Goal: Communication & Community: Answer question/provide support

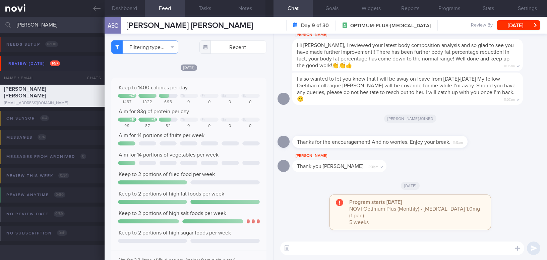
select select "8"
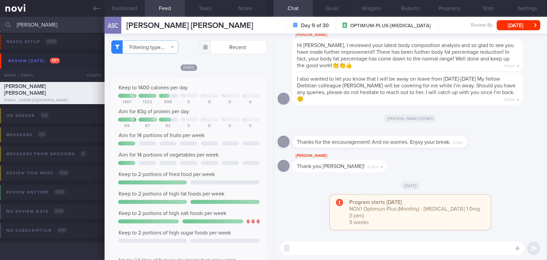
scroll to position [549, 0]
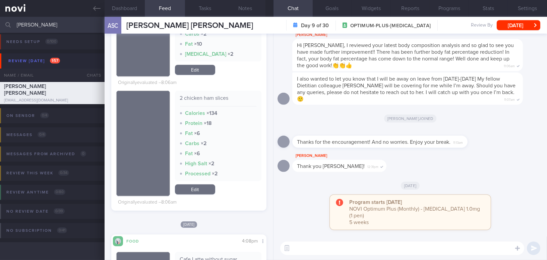
drag, startPoint x: 44, startPoint y: 25, endPoint x: 0, endPoint y: 23, distance: 44.3
click at [0, 23] on input "[PERSON_NAME]" at bounding box center [273, 25] width 547 height 16
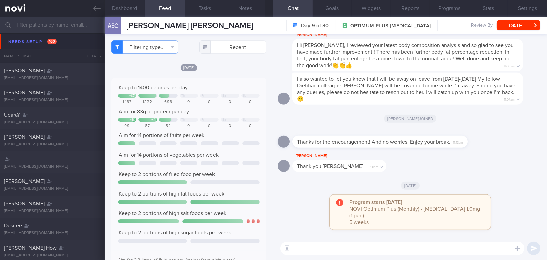
click at [320, 250] on textarea at bounding box center [402, 247] width 244 height 13
click at [127, 3] on button "Dashboard" at bounding box center [125, 8] width 40 height 17
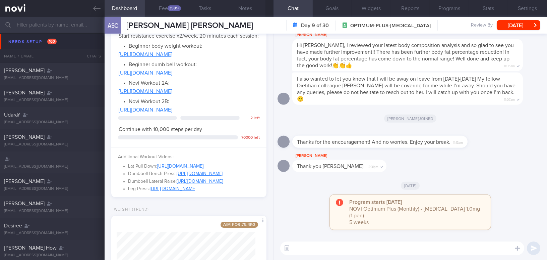
scroll to position [376, 0]
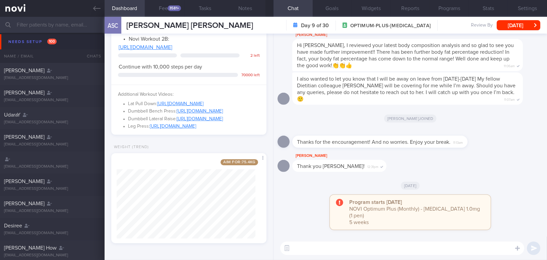
click at [345, 248] on textarea at bounding box center [402, 247] width 244 height 13
type textarea "Hi [PERSON_NAME], this is [PERSON_NAME], nice e-meeting you!"
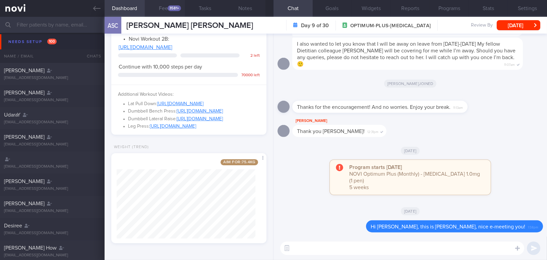
scroll to position [345, 0]
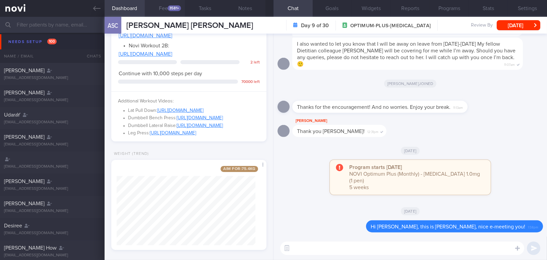
click at [166, 10] on button "Feed 3581+" at bounding box center [165, 8] width 40 height 17
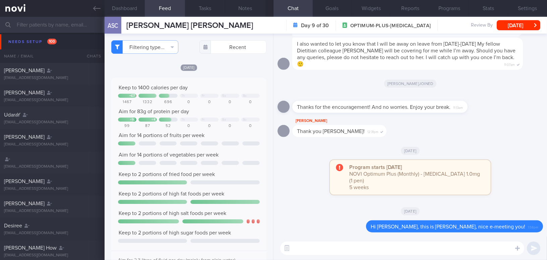
click at [129, 9] on button "Dashboard" at bounding box center [125, 8] width 40 height 17
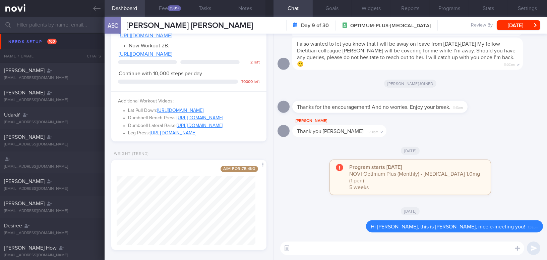
click at [360, 251] on textarea at bounding box center [402, 247] width 244 height 13
paste textarea "Your breakfast has been including a good amount of protein from the egg and soy…"
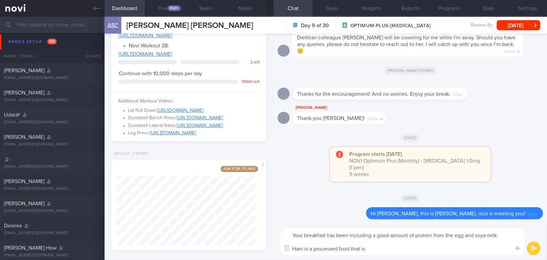
click at [503, 234] on textarea "Your breakfast has been including a good amount of protein from the egg and soy…" at bounding box center [402, 241] width 244 height 26
drag, startPoint x: 373, startPoint y: 248, endPoint x: 272, endPoint y: 249, distance: 101.6
click at [272, 249] on div "Dashboard Feed 3581+ Tasks Notes Chat Goals Widgets Reports Programs Stats Sett…" at bounding box center [326, 138] width 443 height 243
paste textarea "higher in salt and lower in protein, so it’s best to minimize its consumption. …"
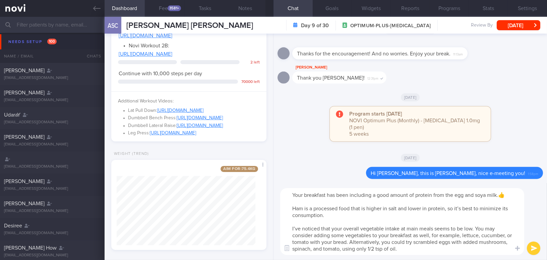
click at [294, 207] on textarea "Your breakfast has been including a good amount of protein from the egg and soy…" at bounding box center [402, 221] width 244 height 67
click at [484, 209] on textarea "Your breakfast has been including a good amount of protein from the egg and soy…" at bounding box center [402, 221] width 244 height 67
click at [365, 215] on textarea "Your breakfast has been including a good amount of protein from the egg and soy…" at bounding box center [402, 221] width 244 height 67
click at [298, 228] on textarea "Your breakfast has been including a good amount of protein from the egg and soy…" at bounding box center [402, 221] width 244 height 67
click at [381, 250] on textarea "Your breakfast has been including a good amount of protein from the egg and soy…" at bounding box center [402, 221] width 244 height 67
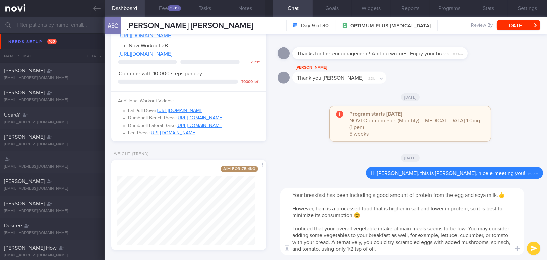
type textarea "Your breakfast has been including a good amount of protein from the egg and soy…"
click at [532, 247] on button "submit" at bounding box center [533, 247] width 13 height 13
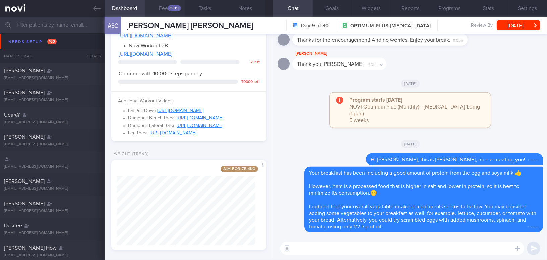
click at [157, 8] on button "Feed 3581+" at bounding box center [165, 8] width 40 height 17
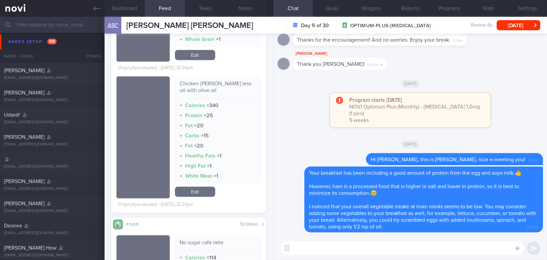
scroll to position [884, 0]
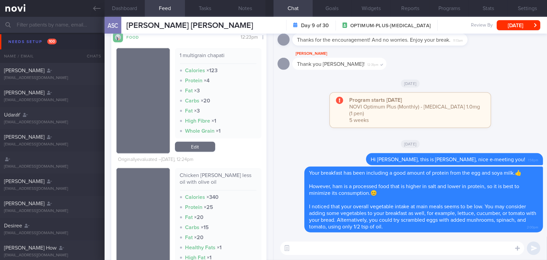
click at [307, 248] on textarea at bounding box center [402, 247] width 244 height 13
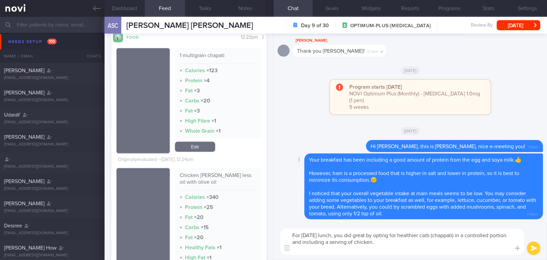
scroll to position [0, 0]
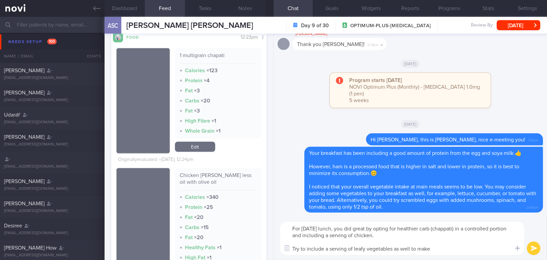
click at [443, 251] on textarea "For yesterday's lunch, you did great by opting for healthier carb (chappati) in…" at bounding box center [402, 237] width 244 height 33
drag, startPoint x: 501, startPoint y: 249, endPoint x: 276, endPoint y: 220, distance: 227.2
click at [276, 220] on div "For yesterday's lunch, you did great by opting for healthier carb (chappati) in…" at bounding box center [411, 237] width 274 height 43
click at [340, 240] on textarea "For yesterday's lunch, you did great by opting for healthier carb (chappati) in…" at bounding box center [402, 237] width 244 height 33
drag, startPoint x: 289, startPoint y: 228, endPoint x: 511, endPoint y: 257, distance: 223.6
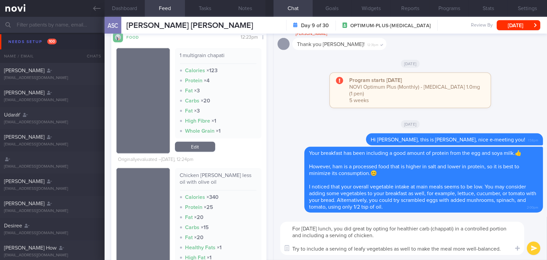
click at [511, 257] on div "For yesterday's lunch, you did great by opting for healthier carb (chappati) in…" at bounding box center [411, 237] width 274 height 43
paste textarea "’s lunch, you did great by opting for a healthier carb (chapati) in a controlle…"
click at [403, 236] on textarea "For yesterday’s lunch, you did great by opting for a healthier carb (chapati) i…" at bounding box center [402, 237] width 244 height 33
type textarea "For yesterday’s lunch, you did great by opting for a healthier carb (chapati) i…"
click at [534, 248] on button "submit" at bounding box center [533, 247] width 13 height 13
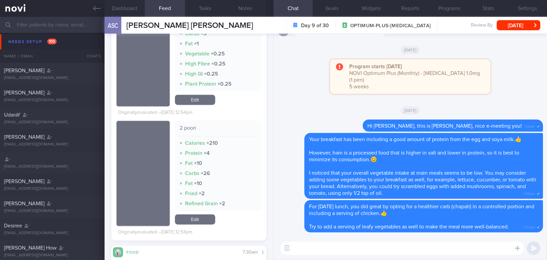
scroll to position [3841, 0]
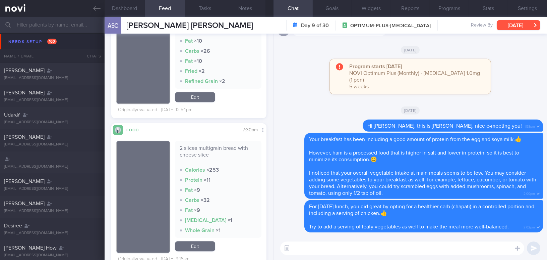
click at [514, 26] on button "[DATE]" at bounding box center [519, 25] width 44 height 10
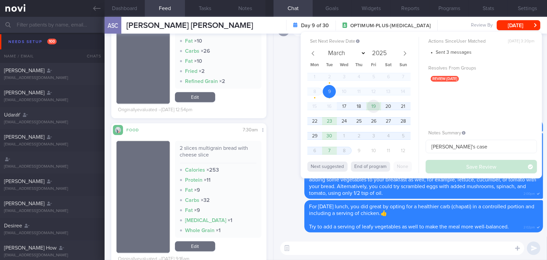
click at [376, 107] on span "19" at bounding box center [373, 106] width 13 height 13
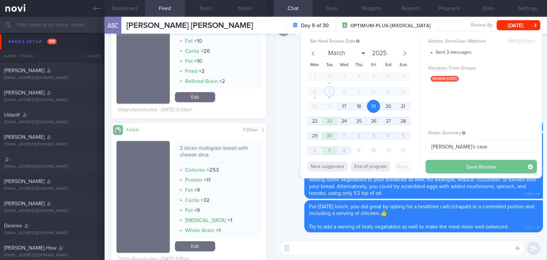
click at [472, 168] on button "Save Review" at bounding box center [481, 166] width 111 height 13
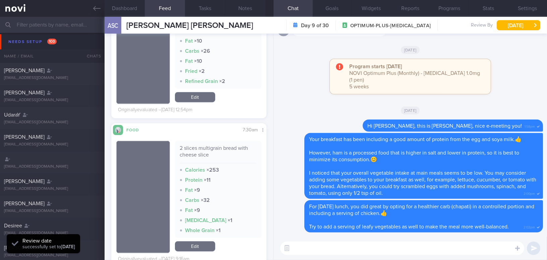
click at [51, 27] on input "text" at bounding box center [273, 25] width 547 height 16
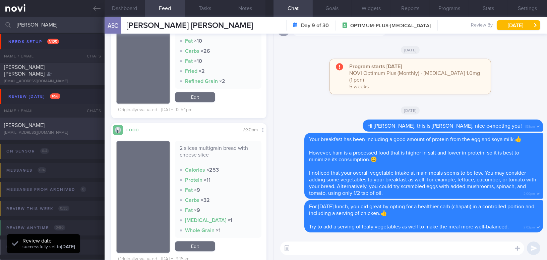
type input "adrian"
click at [45, 126] on span "[PERSON_NAME]" at bounding box center [24, 124] width 41 height 5
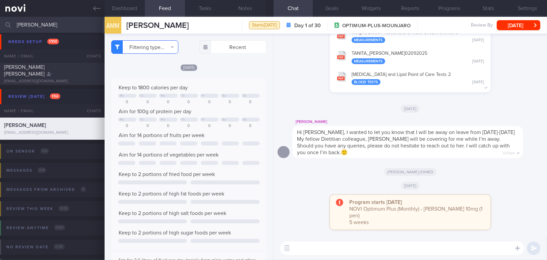
click at [157, 47] on button "Filtering type..." at bounding box center [144, 46] width 67 height 13
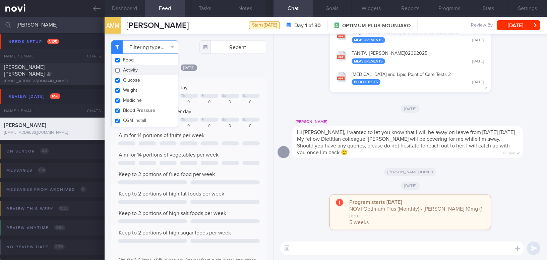
click at [221, 69] on div "Fri, 12 Sep" at bounding box center [188, 67] width 155 height 7
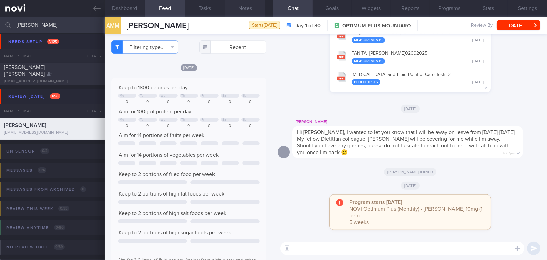
click at [251, 8] on button "Notes" at bounding box center [245, 8] width 40 height 17
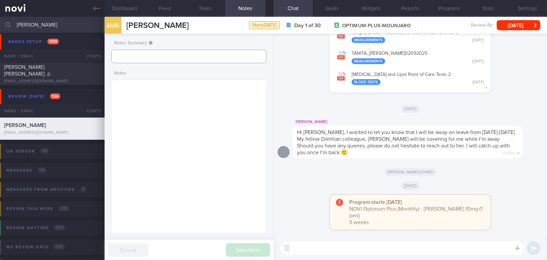
click at [151, 58] on input "text" at bounding box center [188, 56] width 155 height 13
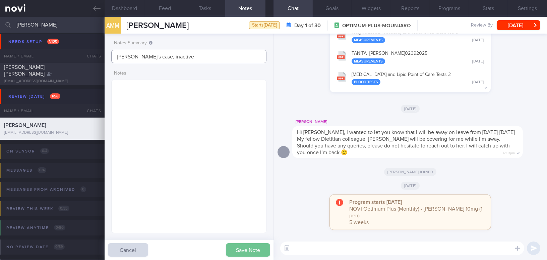
type input "[PERSON_NAME]'s case, inactive"
click at [258, 246] on button "Save Note" at bounding box center [248, 249] width 44 height 13
type input "[PERSON_NAME]'s case, inactive"
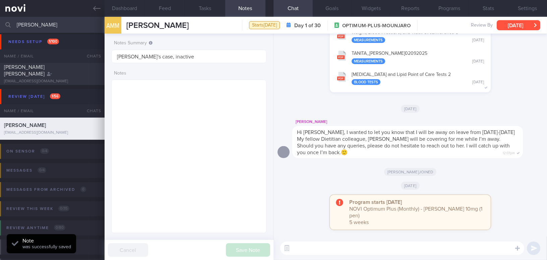
click at [509, 25] on button "[DATE]" at bounding box center [519, 25] width 44 height 10
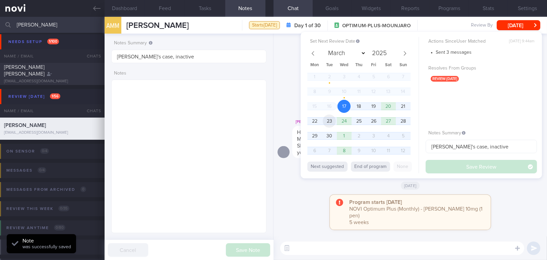
click at [332, 122] on span "23" at bounding box center [329, 120] width 13 height 13
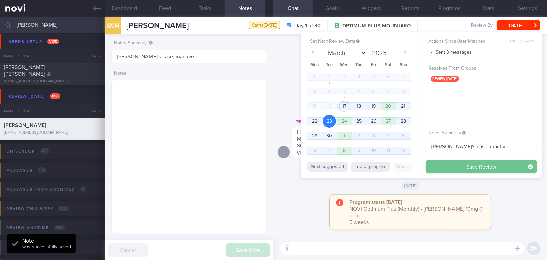
click at [445, 167] on button "Save Review" at bounding box center [481, 166] width 111 height 13
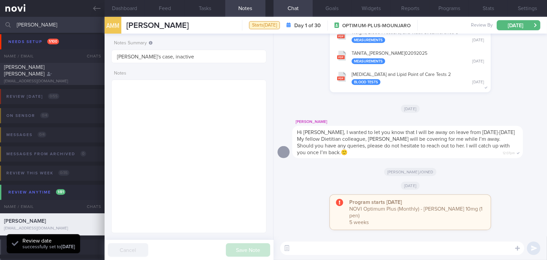
drag, startPoint x: 48, startPoint y: 25, endPoint x: 0, endPoint y: 20, distance: 48.6
click at [0, 20] on input "adrian" at bounding box center [273, 25] width 547 height 16
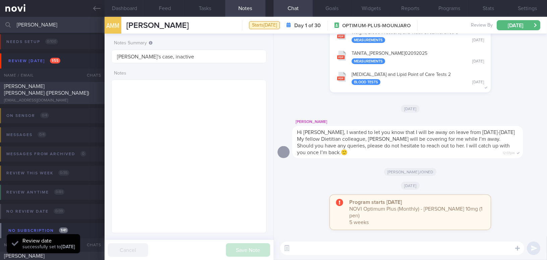
type input "samantha"
click at [51, 98] on div "[EMAIL_ADDRESS][DOMAIN_NAME]" at bounding box center [52, 100] width 97 height 5
type input "[PERSON_NAME]'s case"
type textarea "Assessment Obesity DM HLD Hepatic steatosis Goal/Target: HbA1c: < 6.5% TIR: 4-1…"
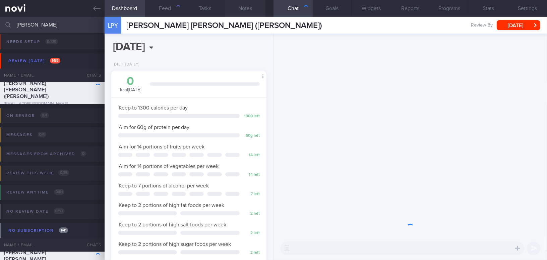
click at [252, 10] on button "Notes" at bounding box center [245, 8] width 40 height 17
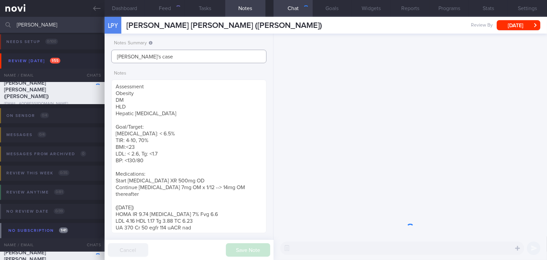
click at [205, 55] on input "[PERSON_NAME]'s case" at bounding box center [188, 56] width 155 height 13
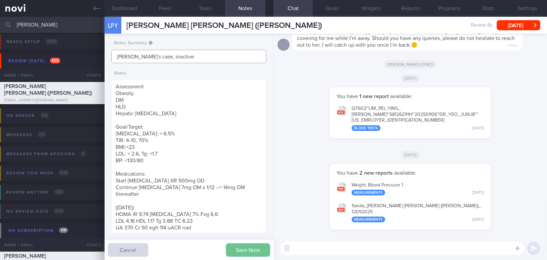
type input "[PERSON_NAME]'s case, inactive"
click at [253, 249] on button "Save Note" at bounding box center [248, 249] width 44 height 13
type input "[PERSON_NAME]'s case, inactive"
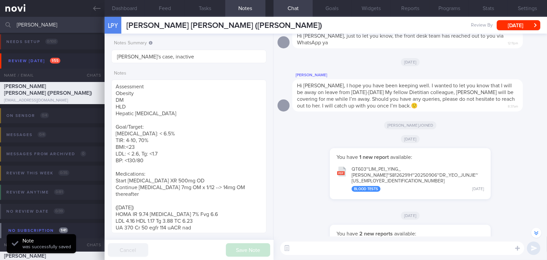
scroll to position [-61, 0]
click at [513, 25] on button "[DATE]" at bounding box center [519, 25] width 44 height 10
click at [323, 206] on div "You have 1 new report available: QT603~LIM_ PEI_ YING_ SAMANTHA~S8126291H~20250…" at bounding box center [411, 177] width 266 height 58
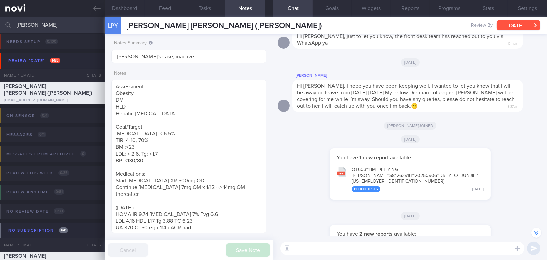
click at [518, 27] on button "[DATE]" at bounding box center [519, 25] width 44 height 10
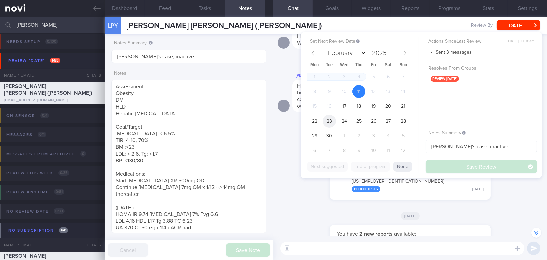
click at [332, 123] on span "23" at bounding box center [329, 120] width 13 height 13
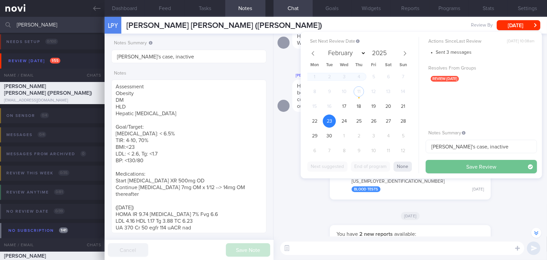
click at [437, 167] on button "Save Review" at bounding box center [481, 166] width 111 height 13
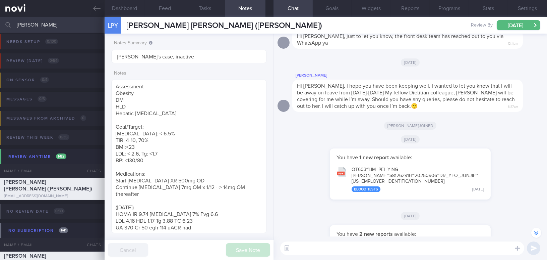
drag, startPoint x: 51, startPoint y: 25, endPoint x: 0, endPoint y: 22, distance: 51.4
click at [0, 22] on input "samantha" at bounding box center [273, 25] width 547 height 16
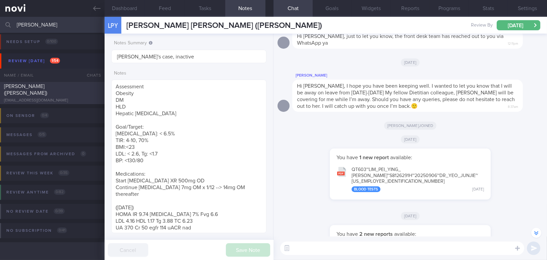
type input "[PERSON_NAME]"
click at [63, 92] on div "[PERSON_NAME] ([PERSON_NAME])" at bounding box center [51, 89] width 95 height 13
type input "[PERSON_NAME]'s case"
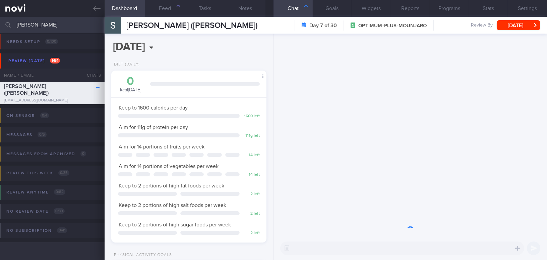
scroll to position [79, 138]
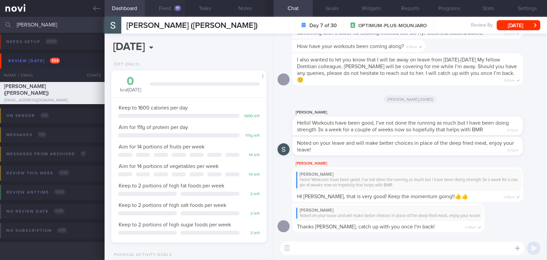
click at [162, 5] on button "Feed 17" at bounding box center [165, 8] width 40 height 17
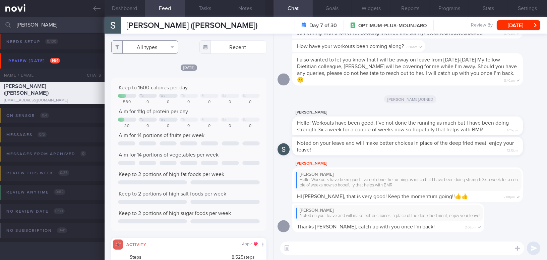
click at [147, 45] on button "All types" at bounding box center [144, 46] width 67 height 13
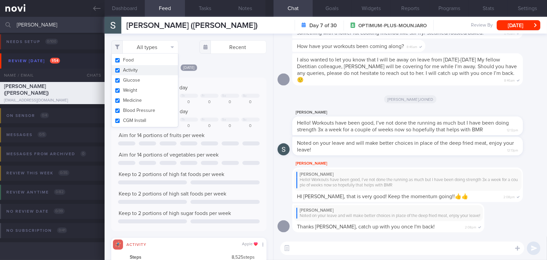
click at [119, 70] on input "checkbox" at bounding box center [117, 70] width 5 height 4
checkbox input "false"
click at [240, 79] on div "Keep to 1600 calories per day Tu We Th Fr Sa Su 580 0 0 0 0 0 0 Aim for 111g of…" at bounding box center [188, 153] width 155 height 153
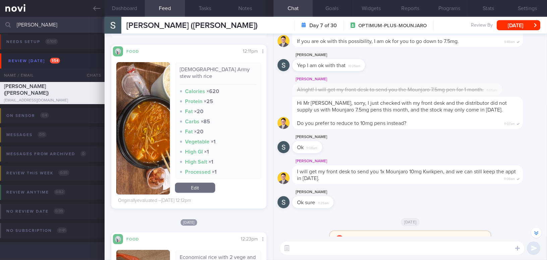
scroll to position [-274, 0]
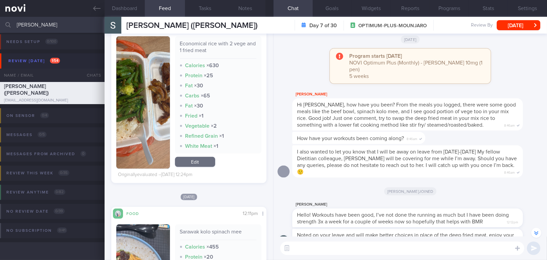
click at [300, 248] on textarea at bounding box center [402, 247] width 244 height 13
type textarea "Hi [PERSON_NAME], this is [PERSON_NAME], nice e-meeting you!"
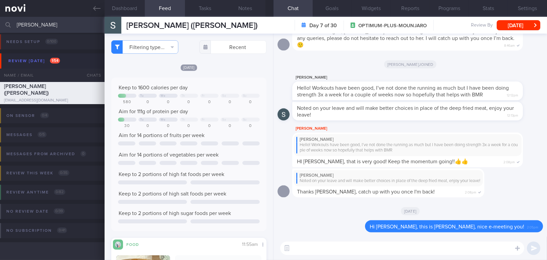
scroll to position [122, 0]
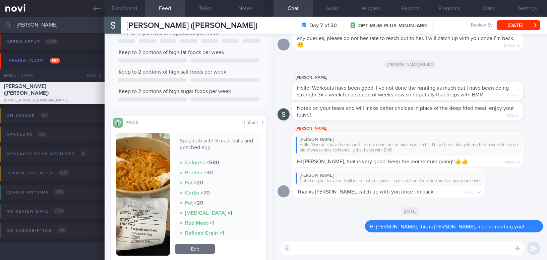
click at [143, 180] on button "button" at bounding box center [143, 194] width 54 height 122
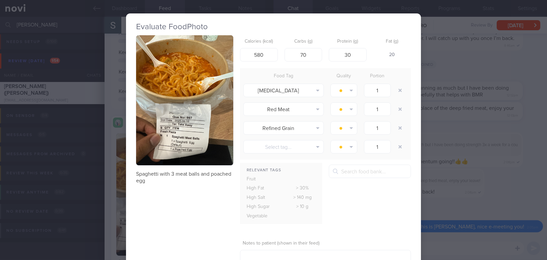
click at [513, 189] on div "Evaluate Food Photo Spaghetti with 3 meat balls and poached egg Calories (kcal)…" at bounding box center [273, 130] width 547 height 260
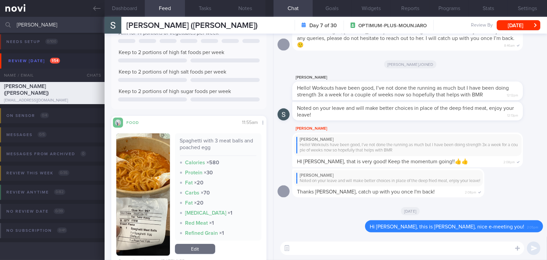
click at [460, 252] on textarea at bounding box center [402, 247] width 244 height 13
click at [152, 196] on button "button" at bounding box center [143, 194] width 54 height 122
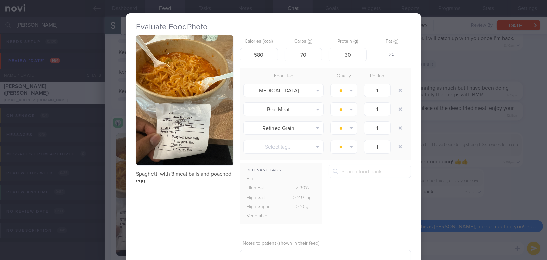
click at [156, 140] on button "button" at bounding box center [184, 100] width 97 height 130
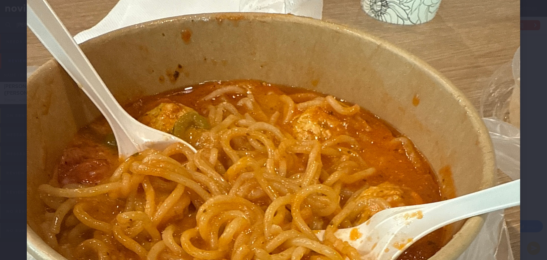
scroll to position [61, 0]
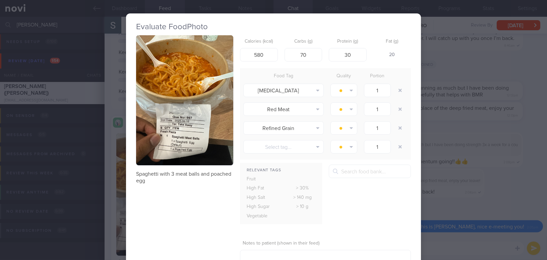
click at [444, 238] on div "Evaluate Food Photo Spaghetti with 3 meat balls and poached egg Calories (kcal)…" at bounding box center [273, 130] width 547 height 260
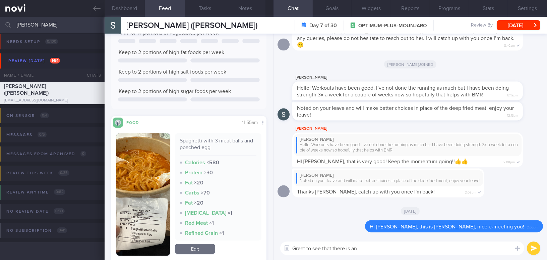
click at [440, 247] on textarea "Great to see that there is an" at bounding box center [402, 247] width 244 height 13
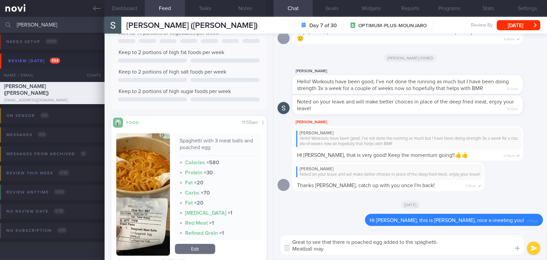
type textarea "Great to see that there is poached egg added to the spaghetti. Meatball may n"
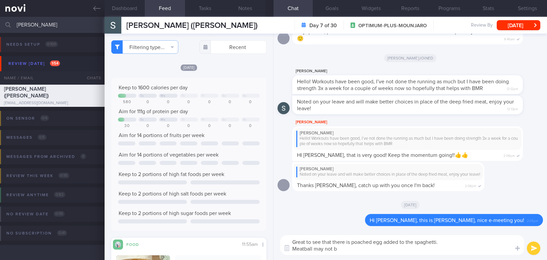
select select "8"
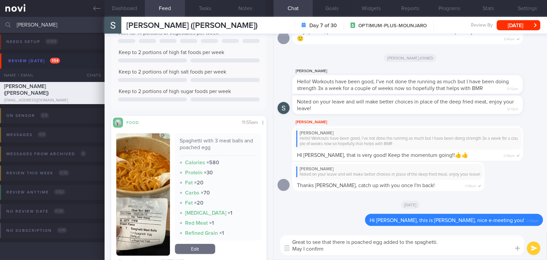
click at [139, 213] on button "button" at bounding box center [143, 194] width 54 height 122
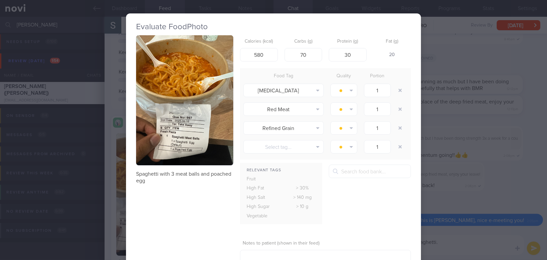
click at [175, 139] on button "button" at bounding box center [184, 100] width 97 height 130
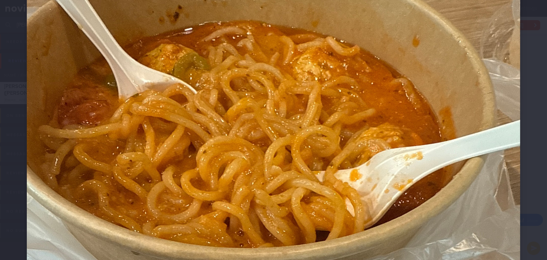
scroll to position [122, 0]
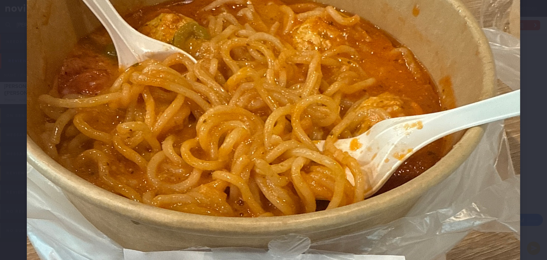
click at [354, 220] on img at bounding box center [274, 234] width 494 height 658
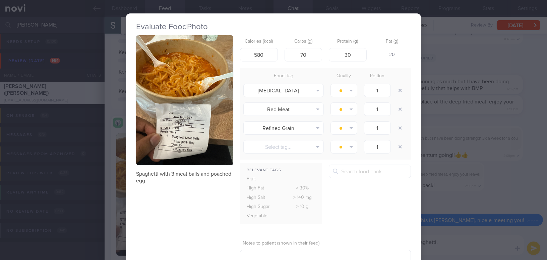
click at [464, 255] on div "Evaluate Food Photo Spaghetti with 3 meat balls and poached egg Calories (kcal)…" at bounding box center [273, 130] width 547 height 260
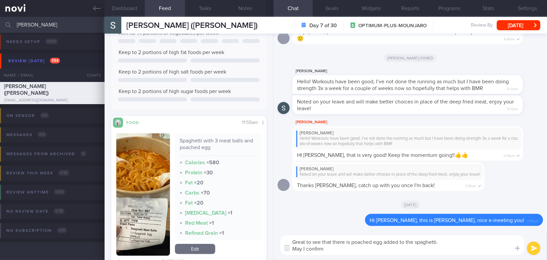
click at [425, 250] on textarea "Great to see that there is poached egg added to the spaghetti. May I confirm" at bounding box center [402, 245] width 244 height 20
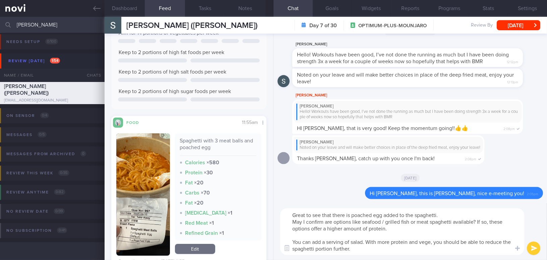
drag, startPoint x: 377, startPoint y: 250, endPoint x: 277, endPoint y: 215, distance: 105.8
click at [277, 215] on div "Great to see that there is poached egg added to the spaghetti. May I confirm ar…" at bounding box center [411, 231] width 274 height 57
click at [341, 241] on textarea "Great to see that there is poached egg added to the spaghetti. May I confirm ar…" at bounding box center [402, 231] width 244 height 47
drag, startPoint x: 365, startPoint y: 249, endPoint x: 255, endPoint y: 201, distance: 120.4
click at [255, 201] on div "Dashboard Feed 17 Tasks Notes Chat Goals Widgets Reports Programs Stats Setting…" at bounding box center [326, 138] width 443 height 243
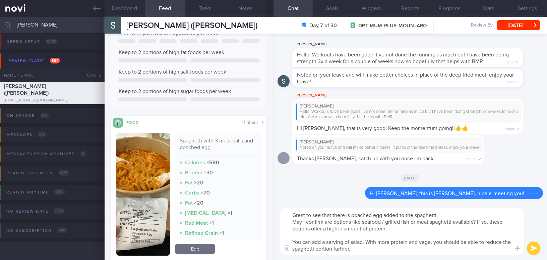
paste textarea "you added a poached egg to the spaghetti. May I confirm if options like seafood…"
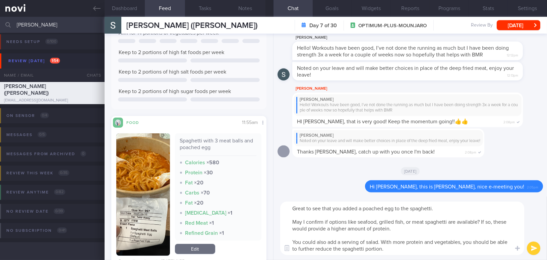
drag, startPoint x: 332, startPoint y: 207, endPoint x: 363, endPoint y: 206, distance: 31.2
click at [363, 206] on textarea "Great to see that you added a poached egg to the spaghetti. May I confirm if op…" at bounding box center [402, 227] width 244 height 53
click at [384, 206] on textarea "Great to see that there is poached egg to the spaghetti. May I confirm if optio…" at bounding box center [402, 227] width 244 height 53
click at [405, 224] on textarea "Great to see that there is poached egg added to the spaghetti. May I confirm if…" at bounding box center [402, 227] width 244 height 53
click at [402, 228] on textarea "Great to see that there is poached egg added to the spaghetti. May I confirm if…" at bounding box center [402, 227] width 244 height 53
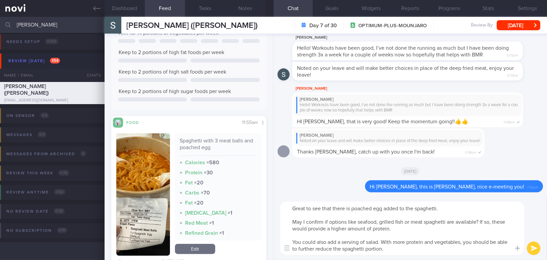
type textarea "Great to see that there is poached egg added to the spaghetti. May I confirm if…"
click at [136, 189] on button "button" at bounding box center [143, 194] width 54 height 122
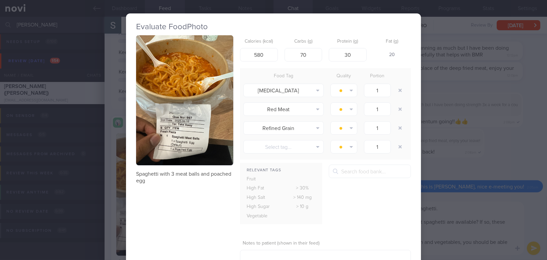
click at [153, 133] on button "button" at bounding box center [184, 100] width 97 height 130
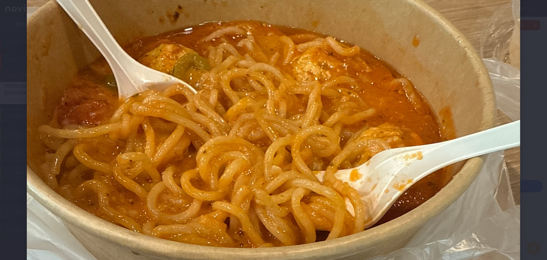
scroll to position [122, 0]
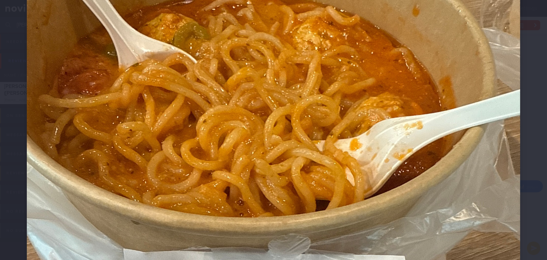
click at [350, 183] on img at bounding box center [274, 234] width 494 height 658
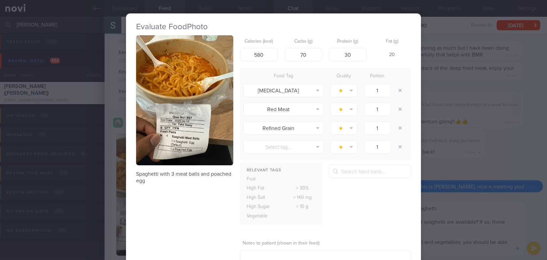
click at [490, 215] on div "Evaluate Food Photo Spaghetti with 3 meat balls and poached egg Calories (kcal)…" at bounding box center [273, 130] width 547 height 260
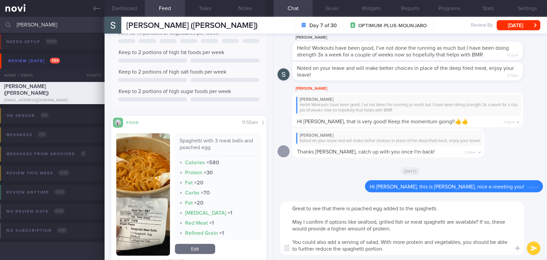
click at [540, 247] on button "submit" at bounding box center [533, 247] width 13 height 13
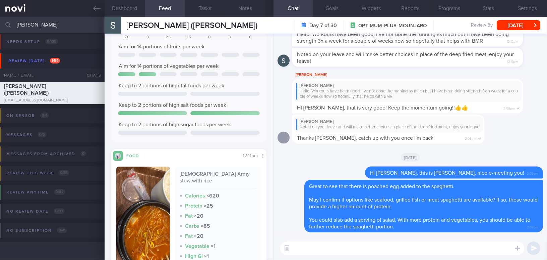
scroll to position [518, 0]
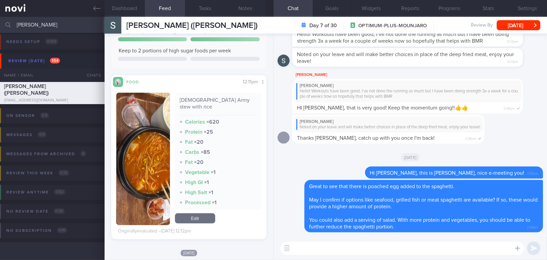
click at [150, 171] on button "button" at bounding box center [143, 159] width 54 height 132
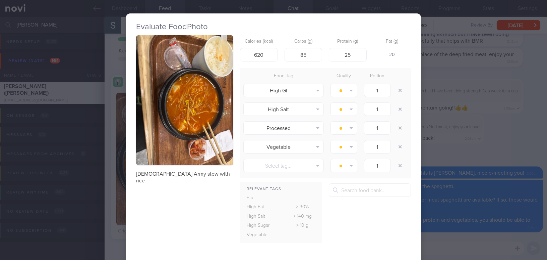
click at [166, 121] on button "button" at bounding box center [184, 100] width 97 height 130
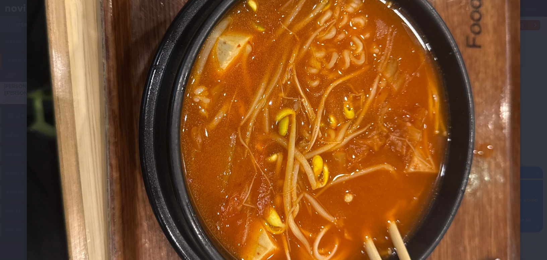
scroll to position [274, 0]
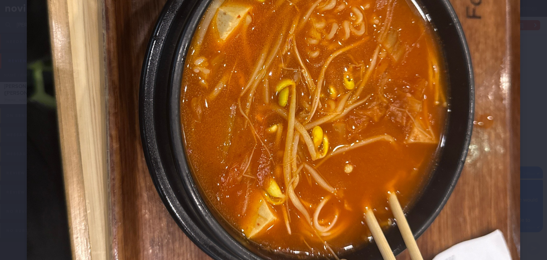
click at [270, 153] on img at bounding box center [274, 82] width 494 height 658
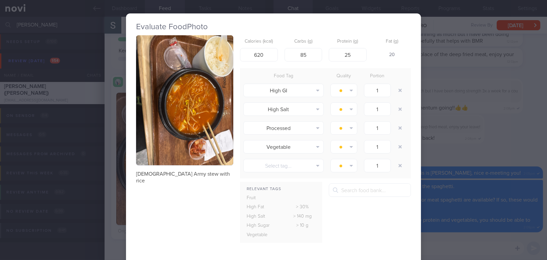
click at [508, 154] on div "Evaluate Food Photo [DEMOGRAPHIC_DATA] Army stew with rice Calories (kcal) 620 …" at bounding box center [273, 130] width 547 height 260
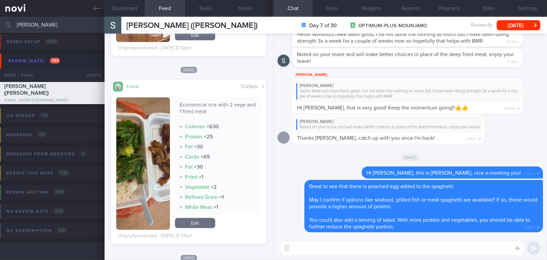
scroll to position [701, 0]
click at [130, 186] on button "button" at bounding box center [143, 163] width 54 height 132
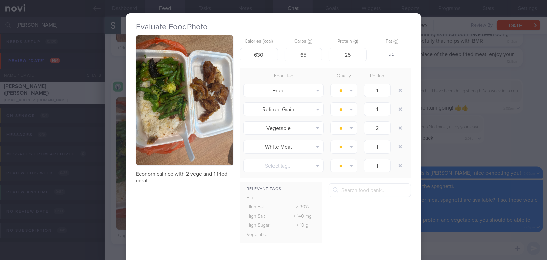
click at [495, 147] on div "Evaluate Food Photo Economical rice with 2 vege and 1 fried meat Calories (kcal…" at bounding box center [273, 130] width 547 height 260
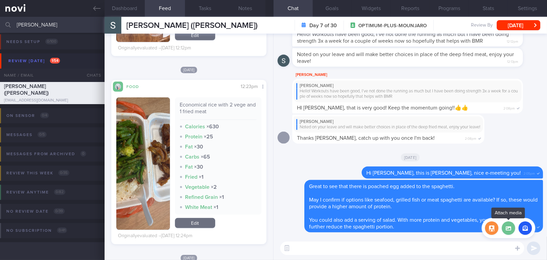
click at [509, 228] on label at bounding box center [508, 227] width 13 height 13
click at [0, 0] on input "file" at bounding box center [0, 0] width 0 height 0
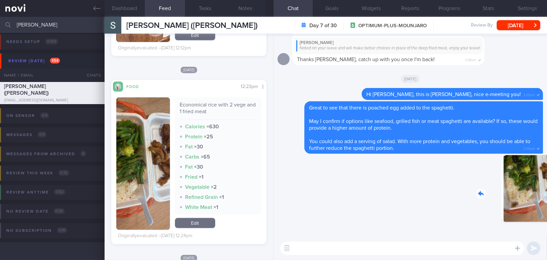
drag, startPoint x: 499, startPoint y: 197, endPoint x: 547, endPoint y: 200, distance: 47.4
click at [547, 200] on div "Delete 2:10pm [GEOGRAPHIC_DATA] Great to see that there is poached egg added to…" at bounding box center [411, 135] width 274 height 203
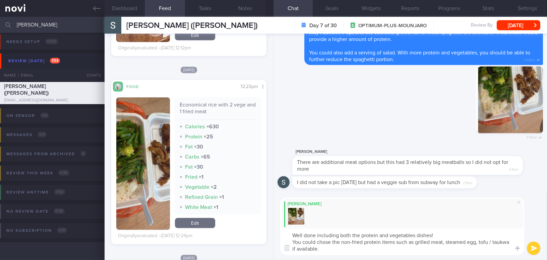
drag, startPoint x: 317, startPoint y: 248, endPoint x: 288, endPoint y: 232, distance: 33.2
click at [288, 232] on textarea "Well done including both the protein and vegetables dishes! You could chose the…" at bounding box center [402, 241] width 244 height 26
click at [314, 239] on textarea "Well done including both the protein and vegetables dishes! You could chose the…" at bounding box center [402, 241] width 244 height 26
drag, startPoint x: 321, startPoint y: 250, endPoint x: 275, endPoint y: 226, distance: 51.3
click at [275, 226] on div "[PERSON_NAME] Well done including both the protein and vegetables dishes! You c…" at bounding box center [411, 225] width 274 height 67
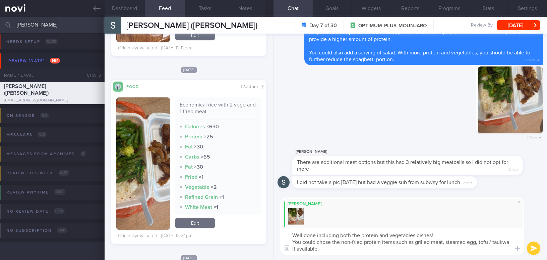
paste textarea "Ok, got it! I thought the meatball portion was very small since I didn’t see th…"
type textarea "Ok, got it! I thought the meatball portion was very small since I didn’t see th…"
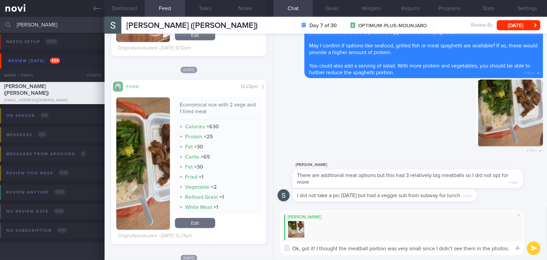
drag, startPoint x: 293, startPoint y: 245, endPoint x: 550, endPoint y: 243, distance: 256.8
click at [547, 243] on html "You are offline! Some functionality will be unavailable Patients New Users Coac…" at bounding box center [273, 130] width 547 height 260
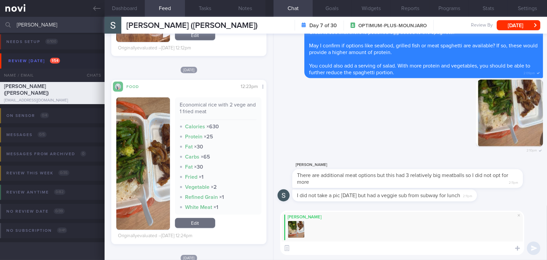
paste textarea "Well done on including both protein and vegetable dishes! You could choose non-…"
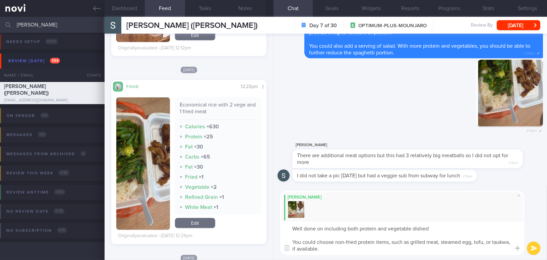
click at [485, 242] on textarea "Well done on including both protein and vegetable dishes! You could choose non-…" at bounding box center [402, 237] width 244 height 33
type textarea "Well done on including both protein and vegetable dishes! You could choose non-…"
click at [537, 247] on button "submit" at bounding box center [533, 247] width 13 height 13
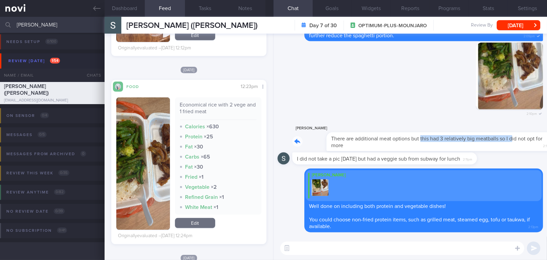
drag, startPoint x: 386, startPoint y: 133, endPoint x: 477, endPoint y: 135, distance: 91.2
click at [477, 135] on div "[PERSON_NAME] There are additional meat options but this had 3 relatively big m…" at bounding box center [417, 137] width 251 height 27
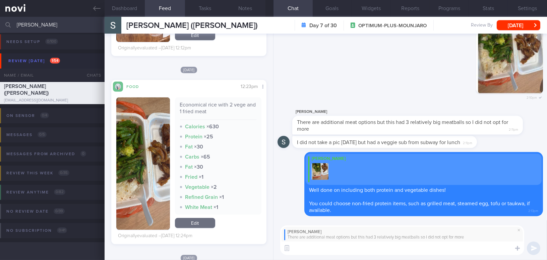
paste textarea "Ok, got it! I thought the meatball portion was very small since I didn’t see th…"
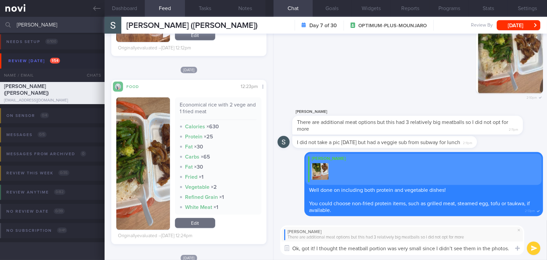
type textarea "Ok, got it! I thought the meatball portion was very small since I didn’t see th…"
click at [535, 247] on button "submit" at bounding box center [533, 247] width 13 height 13
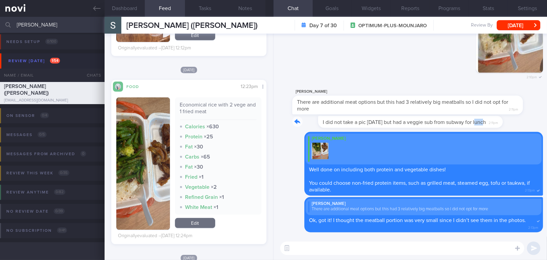
drag, startPoint x: 451, startPoint y: 118, endPoint x: 499, endPoint y: 118, distance: 48.3
click at [499, 118] on div "I did not take a pic [DATE] but had a veggie sub from subway for lunch 2:11pm" at bounding box center [411, 124] width 266 height 16
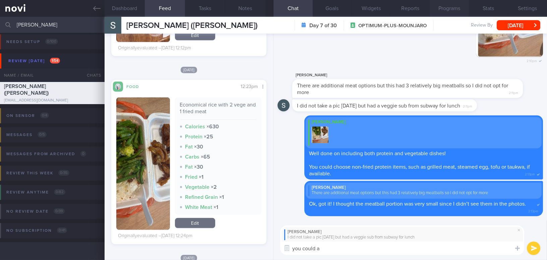
type textarea "you could a"
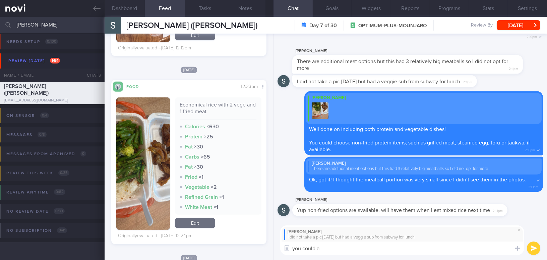
drag, startPoint x: 368, startPoint y: 251, endPoint x: 264, endPoint y: 243, distance: 104.9
click at [264, 243] on div "Dashboard Feed 17 Tasks Notes Chat Goals Widgets Reports Programs Stats Setting…" at bounding box center [326, 138] width 443 height 243
click at [520, 228] on span at bounding box center [519, 230] width 8 height 8
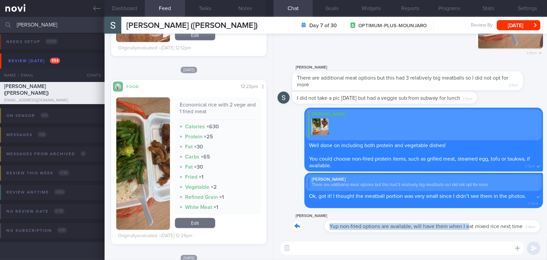
drag, startPoint x: 436, startPoint y: 220, endPoint x: 524, endPoint y: 217, distance: 87.6
click at [524, 217] on div "[PERSON_NAME] Yup non-fried options are available, will have them when I eat mi…" at bounding box center [409, 222] width 235 height 20
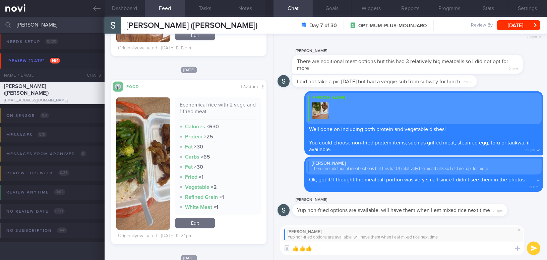
type textarea "👍👍👍"
click at [535, 246] on button "submit" at bounding box center [533, 247] width 13 height 13
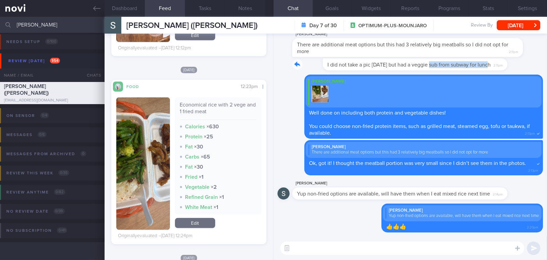
drag, startPoint x: 401, startPoint y: 61, endPoint x: 473, endPoint y: 66, distance: 72.6
click at [473, 66] on div "I did not take a pic [DATE] but had a veggie sub from subway for lunch 2:11pm" at bounding box center [394, 64] width 205 height 12
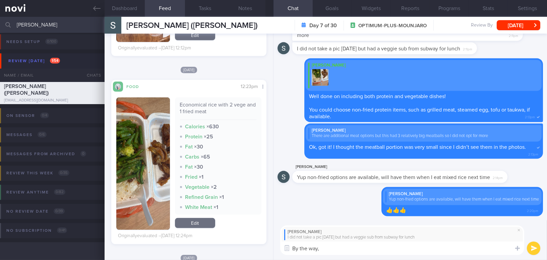
paste textarea "Thank you for letting me know. The protein content of the Veggie Delite might b…"
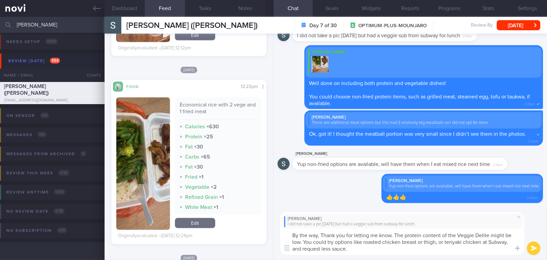
drag, startPoint x: 321, startPoint y: 234, endPoint x: 280, endPoint y: 231, distance: 41.0
click at [280, 231] on div "[PERSON_NAME] I did not take a pic [DATE] but had a veggie sub from subway for …" at bounding box center [411, 233] width 274 height 53
click at [489, 242] on textarea "Thank you for letting me know. The protein content of the Veggie Delite might b…" at bounding box center [402, 241] width 244 height 26
type textarea "Thank you for letting me know. The protein content of the Veggie Delite might b…"
click at [533, 243] on button "submit" at bounding box center [533, 247] width 13 height 13
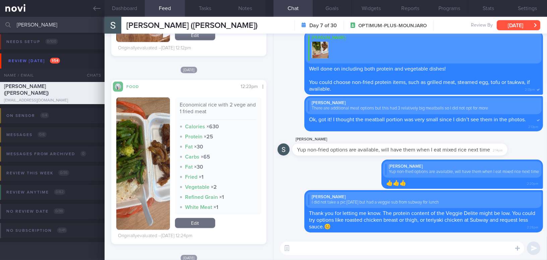
click at [506, 23] on button "[DATE]" at bounding box center [519, 25] width 44 height 10
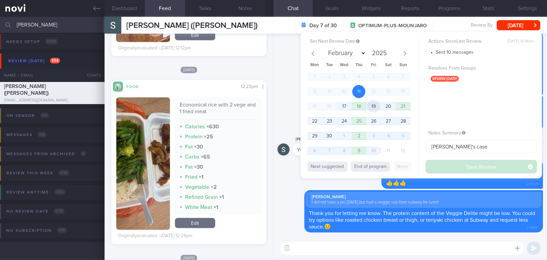
click at [376, 104] on span "19" at bounding box center [373, 106] width 13 height 13
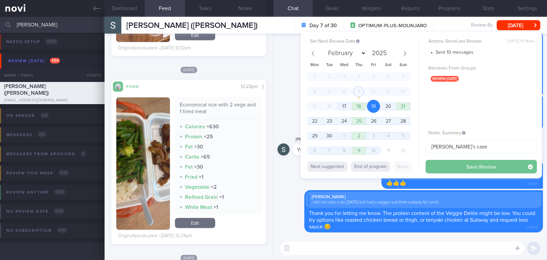
click at [451, 166] on button "Save Review" at bounding box center [481, 166] width 111 height 13
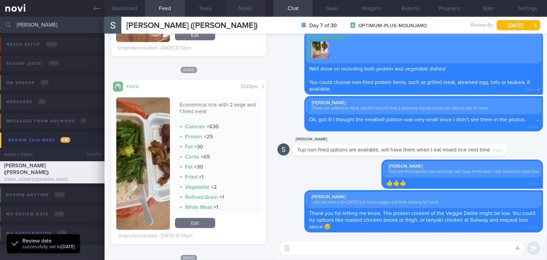
click at [246, 3] on button "Notes" at bounding box center [245, 8] width 40 height 17
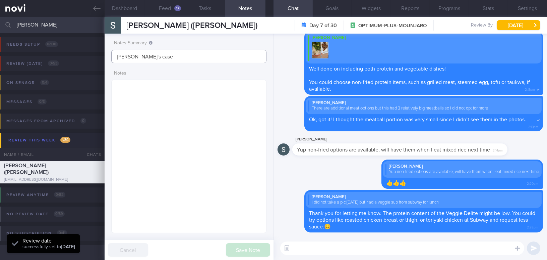
click at [189, 60] on input "[PERSON_NAME]'s case" at bounding box center [188, 56] width 155 height 13
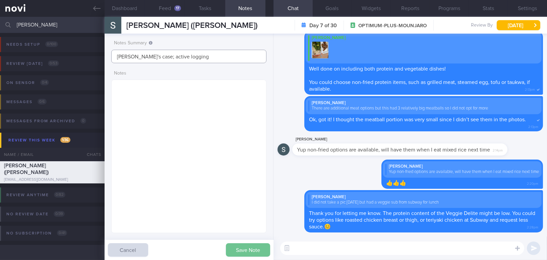
type input "[PERSON_NAME]'s case; active logging"
click at [242, 252] on button "Save Note" at bounding box center [248, 249] width 44 height 13
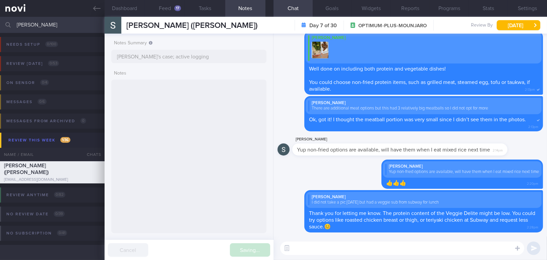
type input "[PERSON_NAME]'s case; active logging"
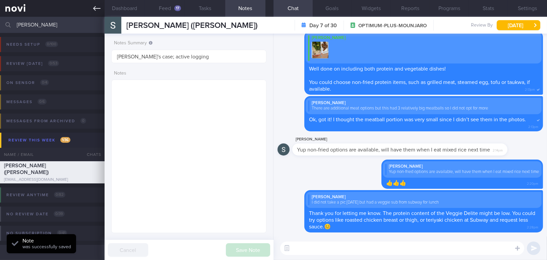
click at [90, 10] on link at bounding box center [52, 8] width 105 height 17
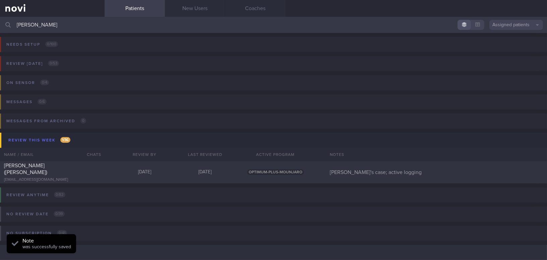
drag, startPoint x: 53, startPoint y: 23, endPoint x: 7, endPoint y: 24, distance: 46.3
click at [7, 24] on div "[PERSON_NAME] Assigned patients Assigned patients All active patients Archived …" at bounding box center [273, 25] width 547 height 16
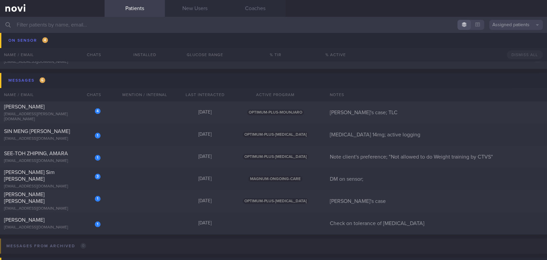
scroll to position [3567, 0]
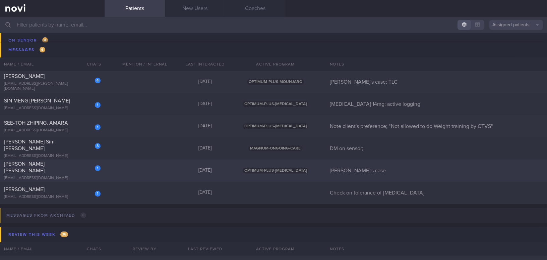
click at [86, 170] on div "1" at bounding box center [93, 165] width 15 height 10
select select "8"
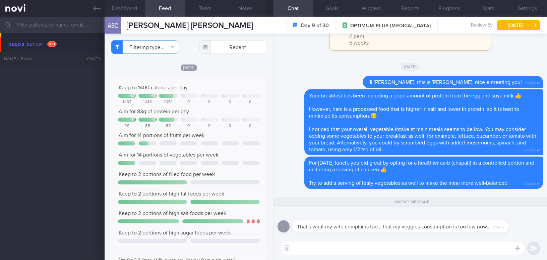
select select "8"
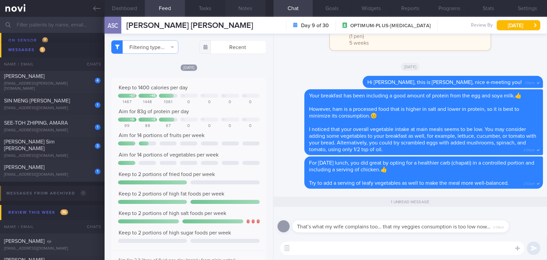
click at [252, 7] on button "Notes" at bounding box center [245, 8] width 40 height 17
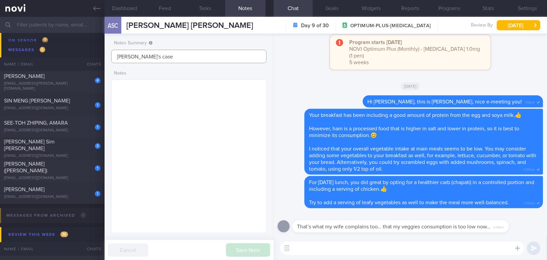
click at [179, 58] on input "[PERSON_NAME]'s case" at bounding box center [188, 56] width 155 height 13
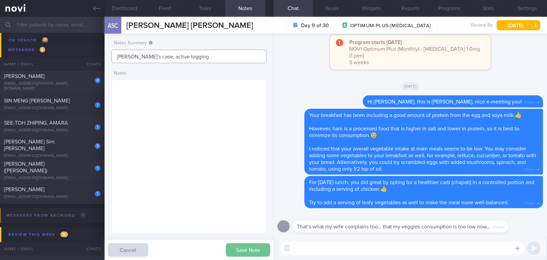
type input "[PERSON_NAME]'s case; active logging"
click at [255, 252] on button "Save Note" at bounding box center [248, 249] width 44 height 13
type input "[PERSON_NAME]'s case; active logging"
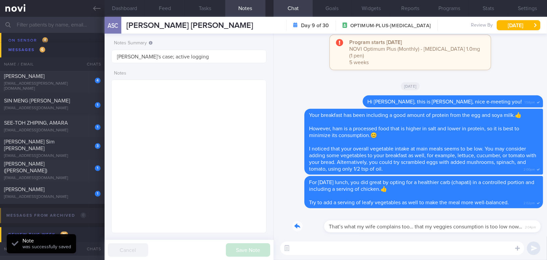
drag, startPoint x: 316, startPoint y: 221, endPoint x: 395, endPoint y: 221, distance: 79.1
click at [395, 221] on div "That’s what my wife complains too… that my veggies consumption is too low now… …" at bounding box center [410, 222] width 237 height 20
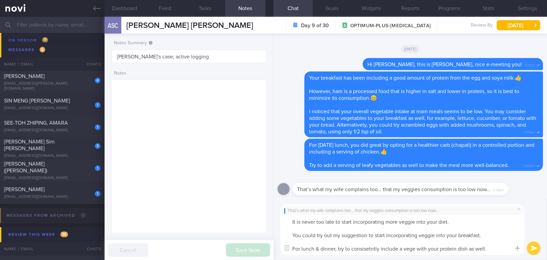
drag, startPoint x: 487, startPoint y: 248, endPoint x: 267, endPoint y: 210, distance: 222.6
click at [267, 210] on div "Dashboard Feed Tasks Notes Chat Goals Widgets Reports Programs Stats Settings A…" at bounding box center [326, 138] width 443 height 243
click at [498, 251] on textarea "It is never too late to start incorporating more veggie into your diet. You cou…" at bounding box center [402, 235] width 244 height 40
drag, startPoint x: 498, startPoint y: 251, endPoint x: 245, endPoint y: 190, distance: 260.2
click at [245, 190] on div "Dashboard Feed Tasks Notes Chat Goals Widgets Reports Programs Stats Settings A…" at bounding box center [326, 138] width 443 height 243
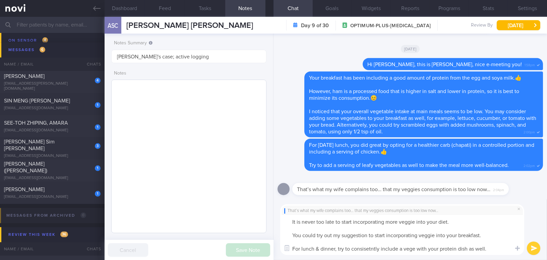
paste textarea "’s never too late to start incorporating more vegetables into your diet. You co…"
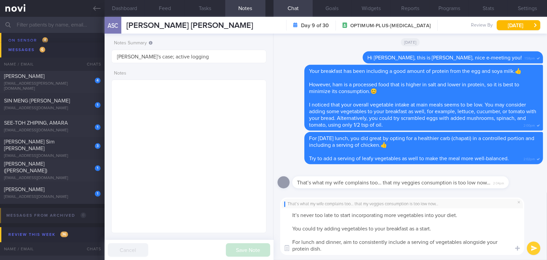
click at [298, 212] on textarea "It’s never too late to start incorporating more vegetables into your diet. You …" at bounding box center [402, 231] width 244 height 47
click at [345, 249] on textarea "It is never too late to start incorporating more vegetables into your diet. You…" at bounding box center [402, 231] width 244 height 47
type textarea "It is never too late to start incorporating more vegetables into your diet. You…"
click at [535, 247] on button "submit" at bounding box center [533, 247] width 13 height 13
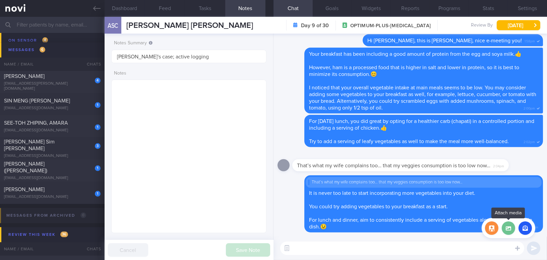
click at [505, 227] on label at bounding box center [508, 227] width 13 height 13
click at [0, 0] on input "file" at bounding box center [0, 0] width 0 height 0
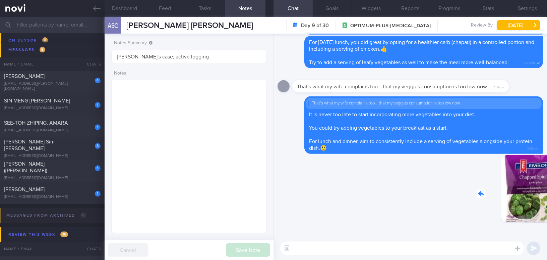
drag, startPoint x: 491, startPoint y: 194, endPoint x: 538, endPoint y: 195, distance: 47.3
click at [538, 195] on div "Delete 2:36pm" at bounding box center [496, 193] width 94 height 77
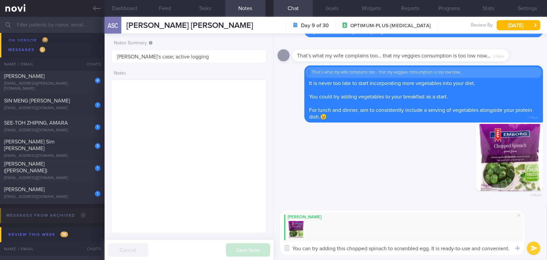
drag, startPoint x: 510, startPoint y: 248, endPoint x: 273, endPoint y: 232, distance: 237.6
click at [273, 232] on div "Dashboard Feed Tasks Notes Chat Goals Widgets Reports Programs Stats Settings A…" at bounding box center [326, 138] width 443 height 243
click at [416, 250] on textarea "You can try adding this chopped spinach to scrambled egg. It is ready-to-use an…" at bounding box center [402, 247] width 244 height 13
drag, startPoint x: 510, startPoint y: 247, endPoint x: 284, endPoint y: 246, distance: 226.7
click at [284, 246] on div "Attach media Chat templates Food repository Chat Templates Admin CGM Weight" at bounding box center [411, 232] width 274 height 54
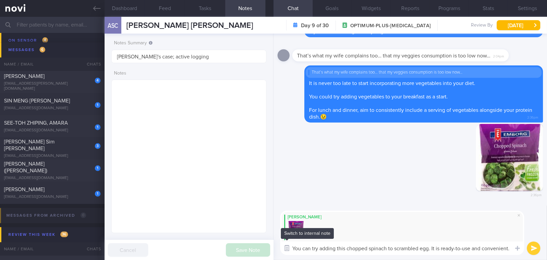
paste textarea "s. It’s ready to"
click at [441, 248] on textarea "You can try adding this chopped spinach to scrambled eggs. It’s ready to use an…" at bounding box center [402, 247] width 244 height 13
type textarea "You can try adding this chopped spinach to scrambled eggs. It is ready to use a…"
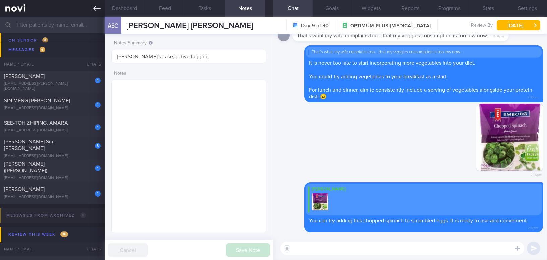
click at [96, 11] on icon at bounding box center [96, 8] width 7 height 7
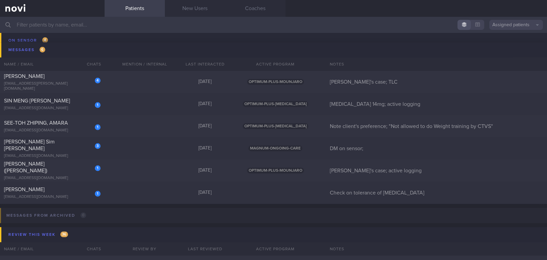
click at [72, 27] on input "text" at bounding box center [273, 25] width 547 height 16
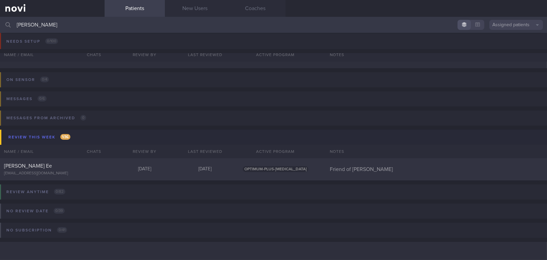
scroll to position [3, 0]
type input "janice"
click at [44, 169] on div "Janice Yap Fei Ee" at bounding box center [51, 166] width 95 height 7
select select "8"
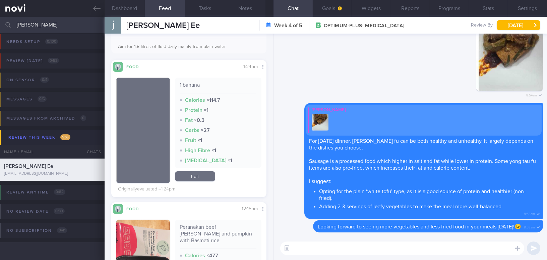
scroll to position [213, 0]
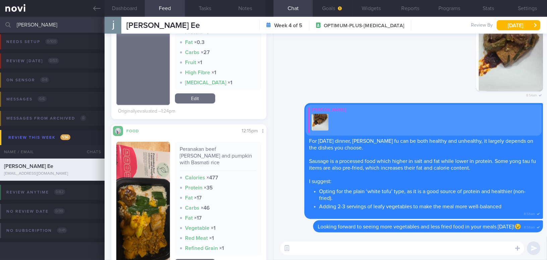
click at [156, 188] on button "button" at bounding box center [143, 205] width 54 height 129
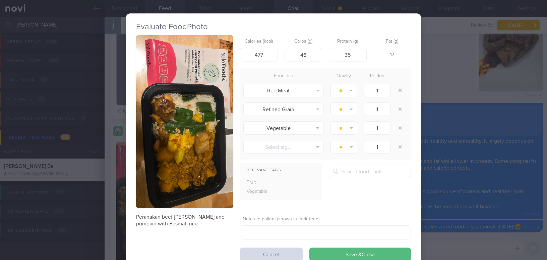
click at [163, 141] on button "button" at bounding box center [184, 121] width 97 height 173
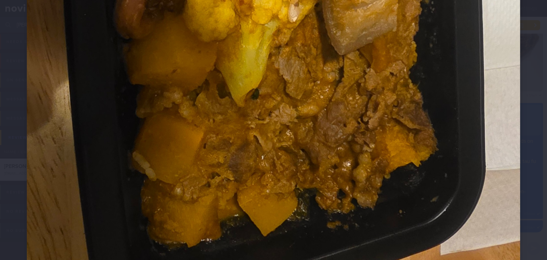
scroll to position [579, 0]
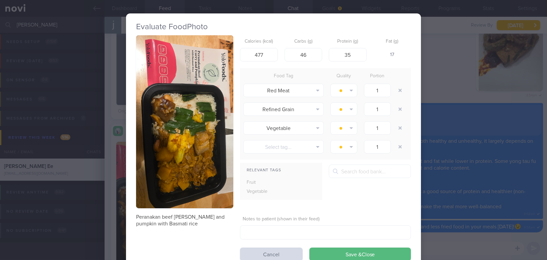
click at [453, 103] on div "Evaluate Food Photo Peranakan beef curry and pumpkin with Basmati rice Calories…" at bounding box center [273, 130] width 547 height 260
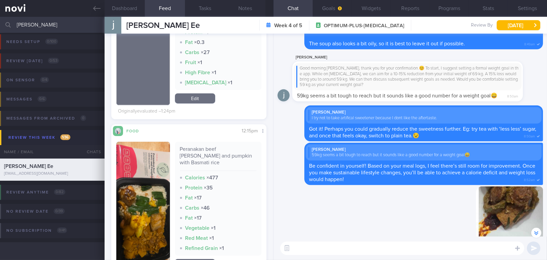
scroll to position [-213, 0]
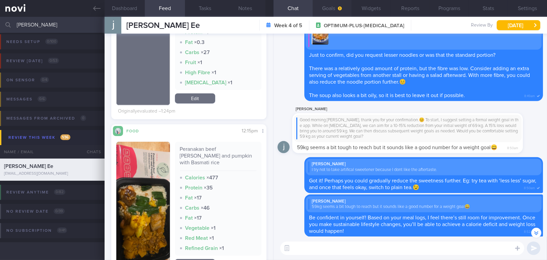
click at [339, 4] on button "Goals" at bounding box center [332, 8] width 39 height 17
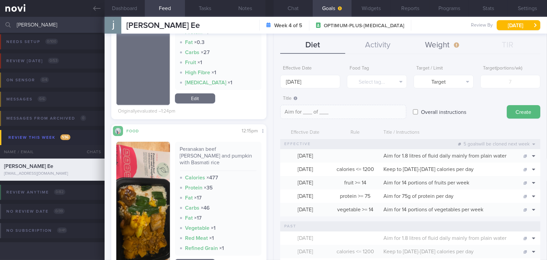
click at [441, 43] on button "Weight" at bounding box center [442, 45] width 65 height 17
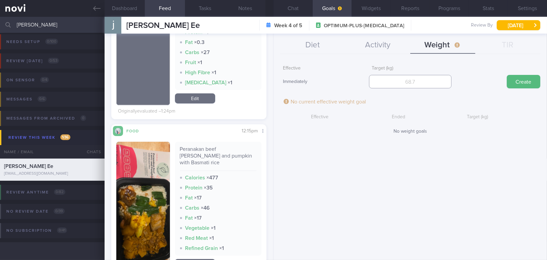
click at [400, 84] on input "number" at bounding box center [410, 81] width 82 height 13
type input "59"
click at [534, 82] on button "Create" at bounding box center [524, 81] width 34 height 13
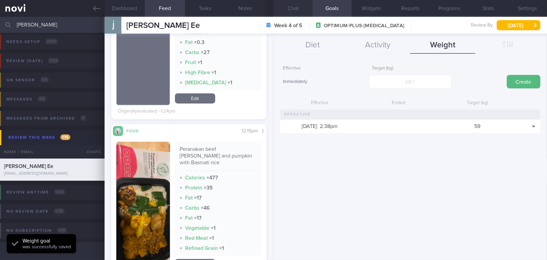
click at [291, 12] on button "Chat" at bounding box center [293, 8] width 39 height 17
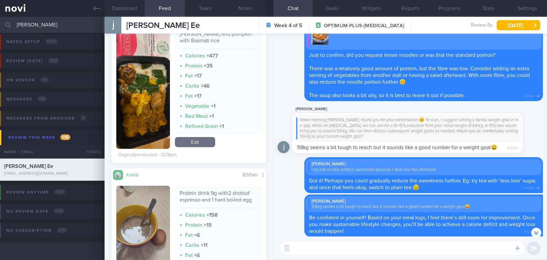
scroll to position [-1125, 0]
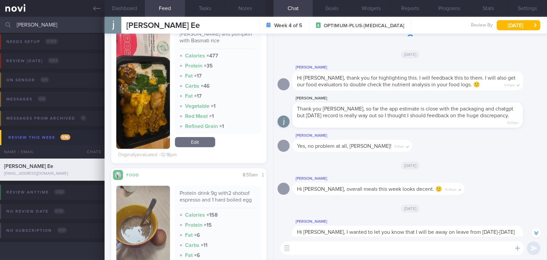
drag, startPoint x: 37, startPoint y: 24, endPoint x: 0, endPoint y: 20, distance: 37.1
click at [0, 20] on input "janice" at bounding box center [273, 25] width 547 height 16
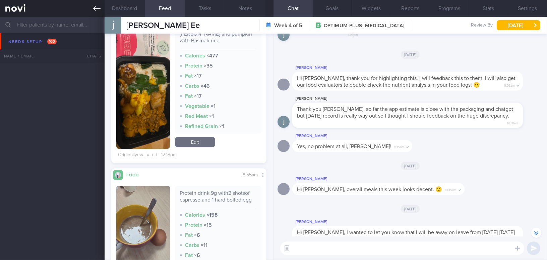
scroll to position [2762, 0]
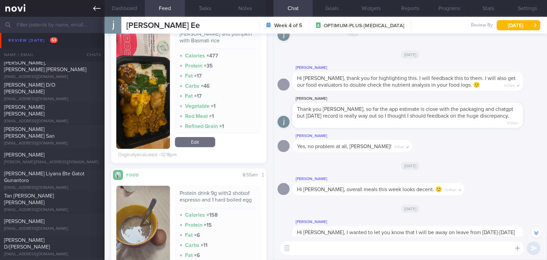
click at [93, 8] on icon at bounding box center [96, 8] width 7 height 5
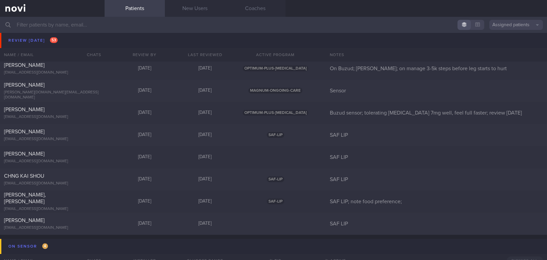
scroll to position [3310, 0]
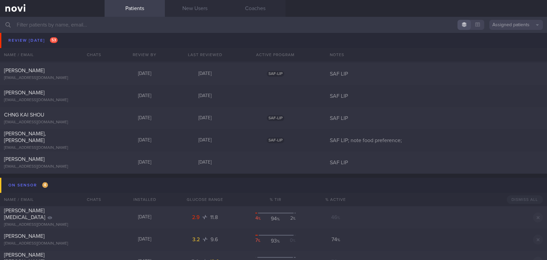
click at [82, 27] on input "text" at bounding box center [273, 25] width 547 height 16
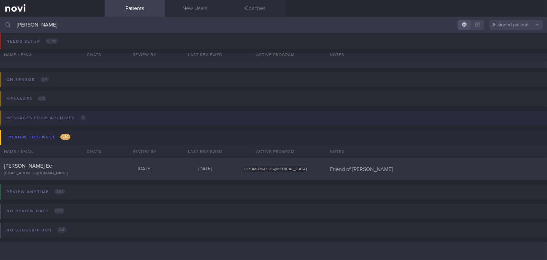
scroll to position [3, 0]
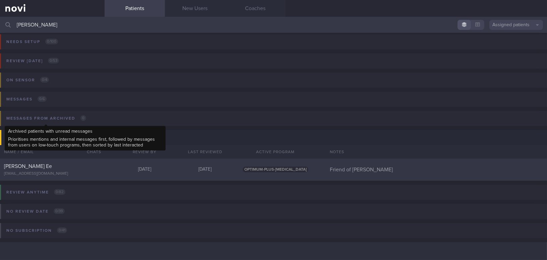
type input "janice"
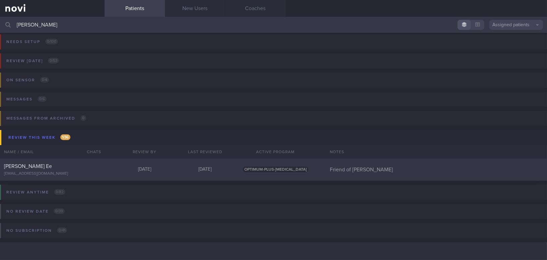
click at [49, 166] on div "Janice Yap Fei Ee" at bounding box center [51, 166] width 95 height 7
select select "8"
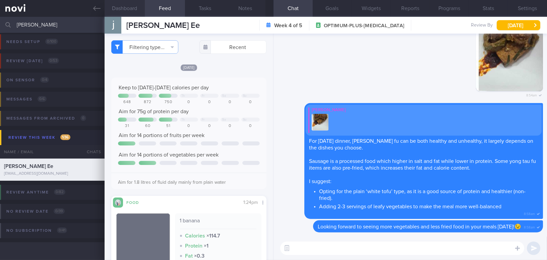
click at [122, 4] on button "Dashboard" at bounding box center [125, 8] width 40 height 17
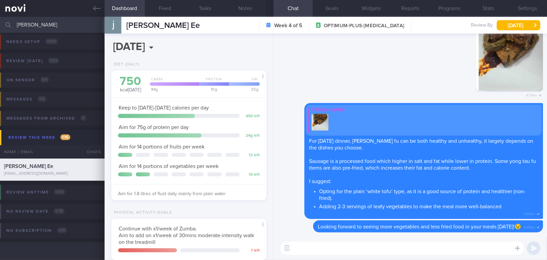
scroll to position [125, 0]
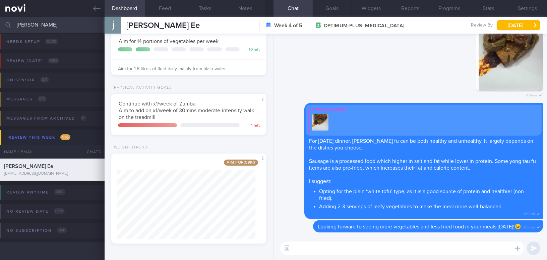
drag, startPoint x: 40, startPoint y: 25, endPoint x: 4, endPoint y: 20, distance: 36.8
click at [4, 20] on div "janice Assigned patients Assigned patients All active patients Archived patients" at bounding box center [273, 25] width 547 height 16
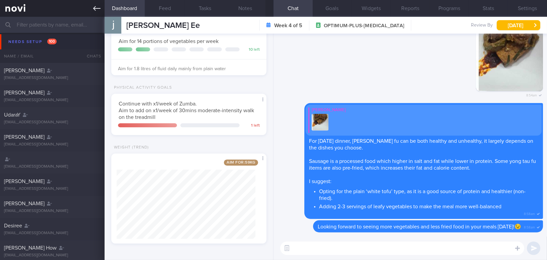
click at [93, 9] on icon at bounding box center [96, 8] width 7 height 7
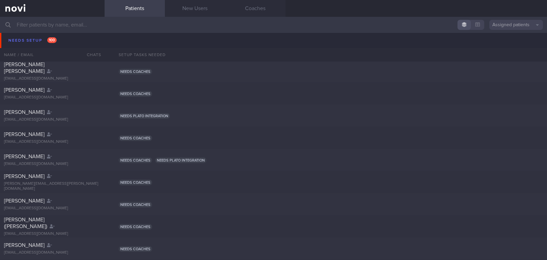
scroll to position [1618, 0]
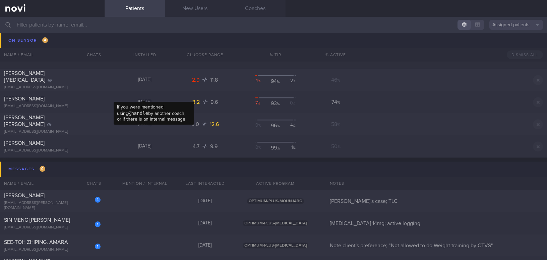
scroll to position [3539, 0]
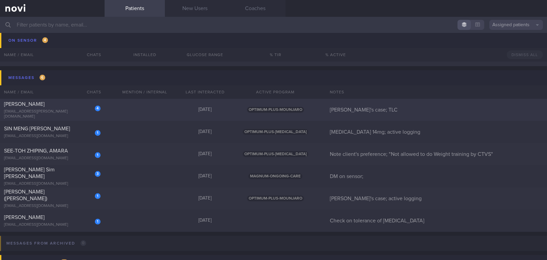
click at [60, 107] on div "[PERSON_NAME]" at bounding box center [51, 104] width 95 height 7
select select "11"
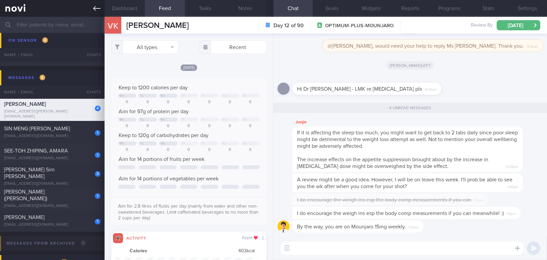
click at [95, 8] on icon at bounding box center [96, 8] width 7 height 7
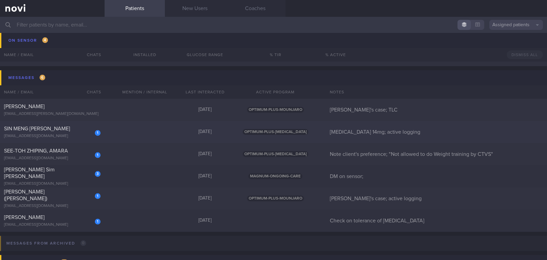
click at [54, 136] on div "[EMAIL_ADDRESS][DOMAIN_NAME]" at bounding box center [52, 135] width 97 height 5
select select "9"
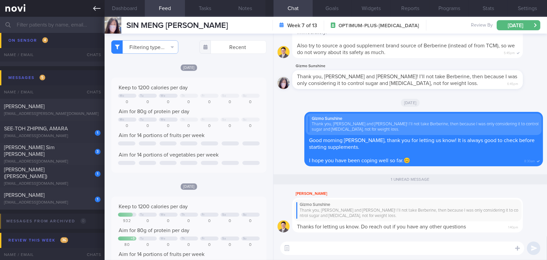
click at [95, 8] on icon at bounding box center [96, 8] width 7 height 7
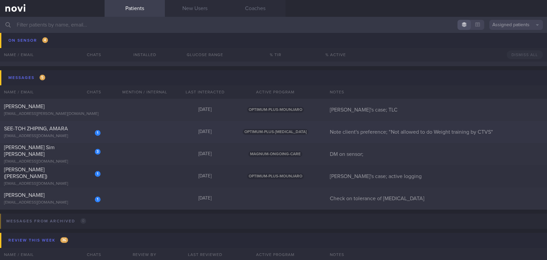
scroll to position [3569, 0]
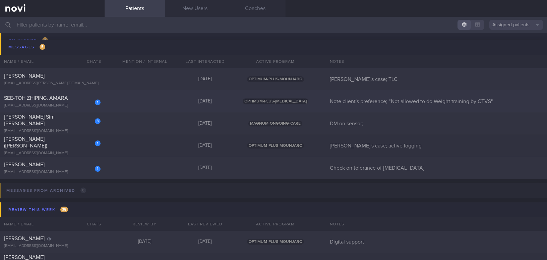
click at [69, 103] on div "[EMAIL_ADDRESS][DOMAIN_NAME]" at bounding box center [52, 105] width 97 height 5
select select "8"
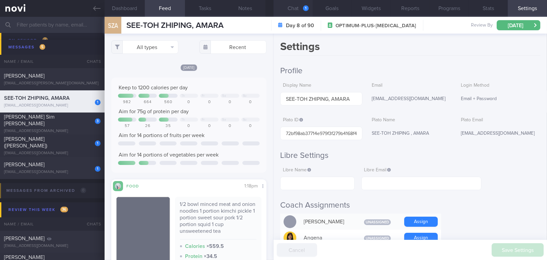
click at [303, 5] on button "Chat 1" at bounding box center [293, 8] width 39 height 17
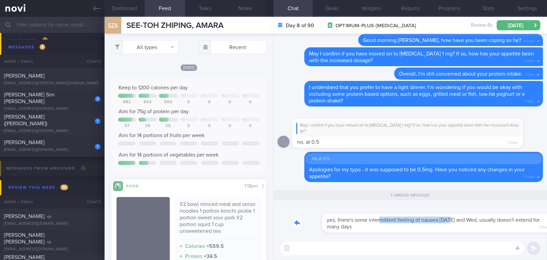
drag, startPoint x: 350, startPoint y: 215, endPoint x: 418, endPoint y: 215, distance: 68.1
click at [418, 215] on div "yes, there's some intermittent feeling of nausea on Tues and Wed, usually doesn…" at bounding box center [417, 218] width 251 height 27
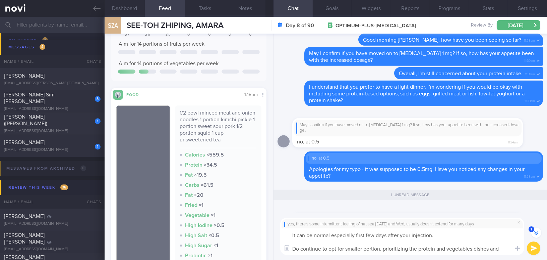
scroll to position [-30, 0]
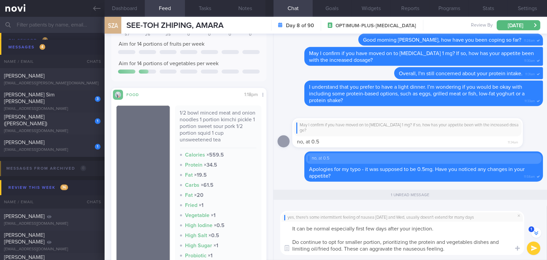
drag, startPoint x: 447, startPoint y: 249, endPoint x: 238, endPoint y: 223, distance: 210.5
click at [238, 223] on div "Dashboard Feed 1 Tasks Notes Chat 1 Goals Widgets Reports Programs Stats Settin…" at bounding box center [326, 138] width 443 height 243
type textarea "It can be normal especially first few days after your injection. Do continue to…"
